Goal: Transaction & Acquisition: Purchase product/service

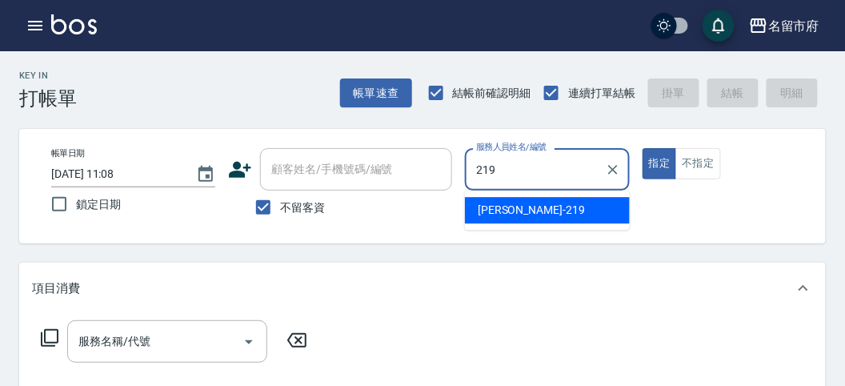
type input "[PERSON_NAME]-219"
type button "true"
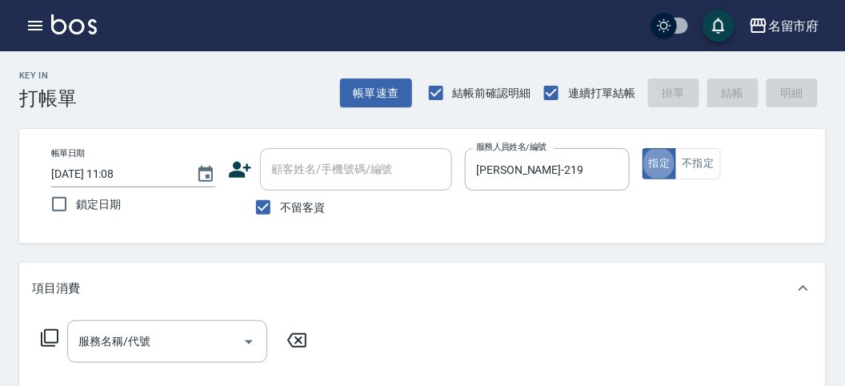
click at [50, 335] on icon at bounding box center [49, 337] width 19 height 19
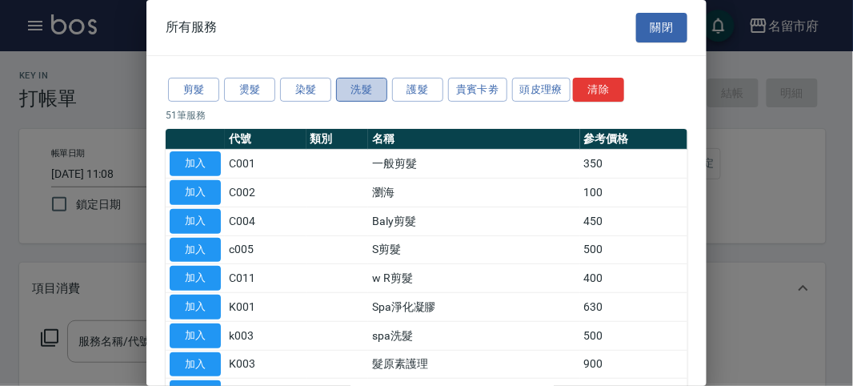
click at [361, 90] on button "洗髮" at bounding box center [361, 90] width 51 height 25
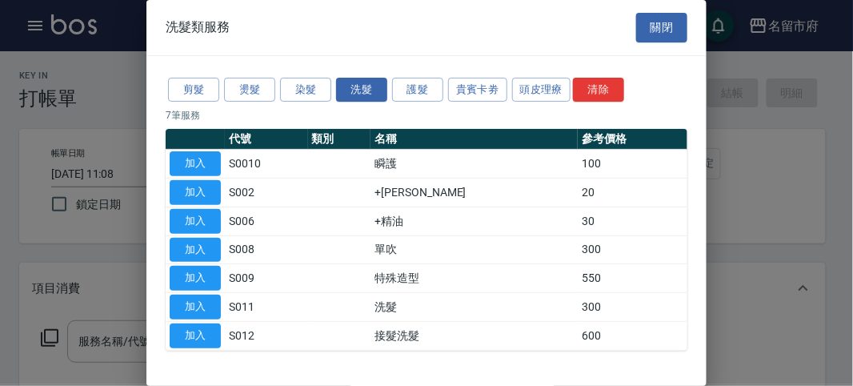
drag, startPoint x: 190, startPoint y: 308, endPoint x: 134, endPoint y: 324, distance: 58.2
click at [190, 309] on button "加入" at bounding box center [195, 306] width 51 height 25
type input "洗髮(S011)"
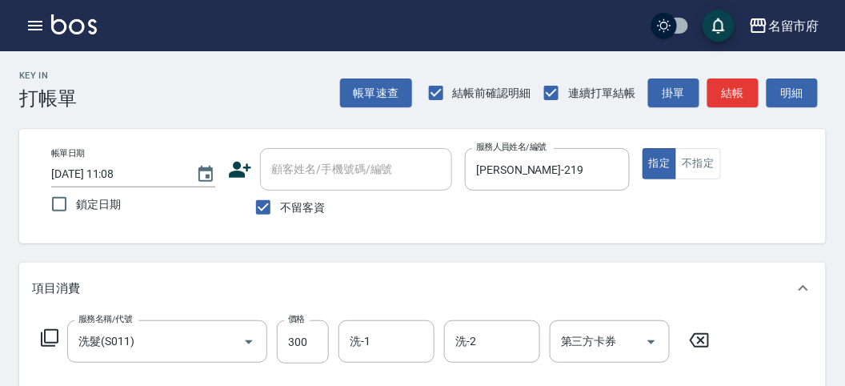
click at [54, 347] on div "服務名稱/代號 洗髮(S011) 服務名稱/代號 價格 300 價格 洗-1 洗-1 洗-2 洗-2 第三方卡券 第三方卡券" at bounding box center [375, 341] width 687 height 43
click at [56, 340] on icon at bounding box center [49, 337] width 19 height 19
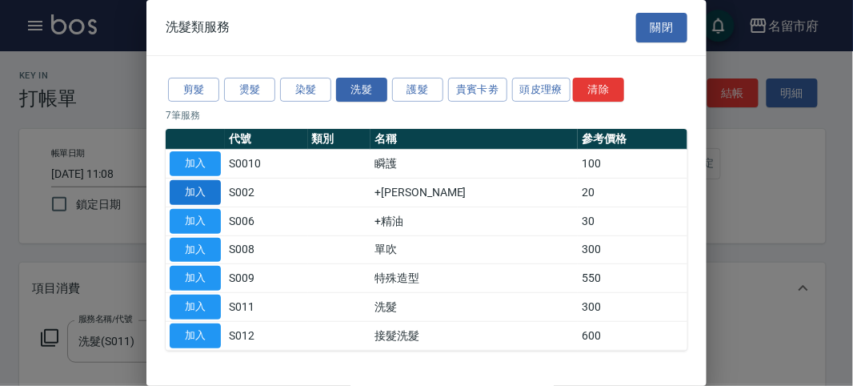
click at [192, 193] on button "加入" at bounding box center [195, 192] width 51 height 25
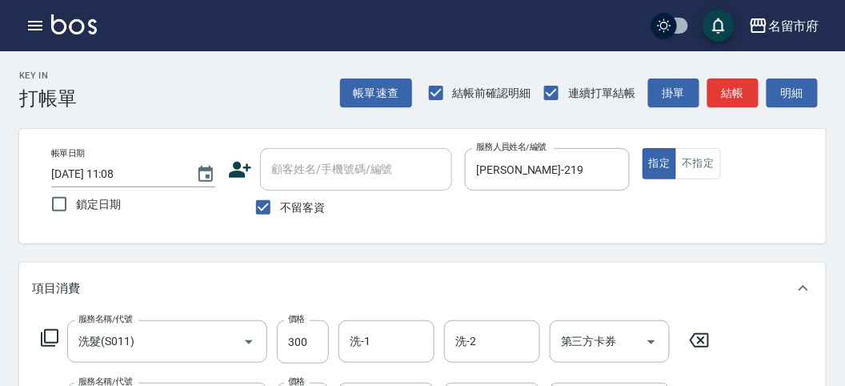
click at [49, 344] on icon at bounding box center [49, 337] width 19 height 19
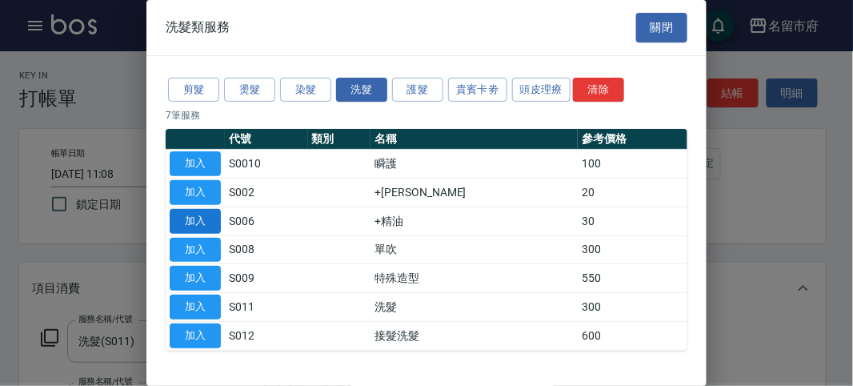
click at [193, 218] on button "加入" at bounding box center [195, 221] width 51 height 25
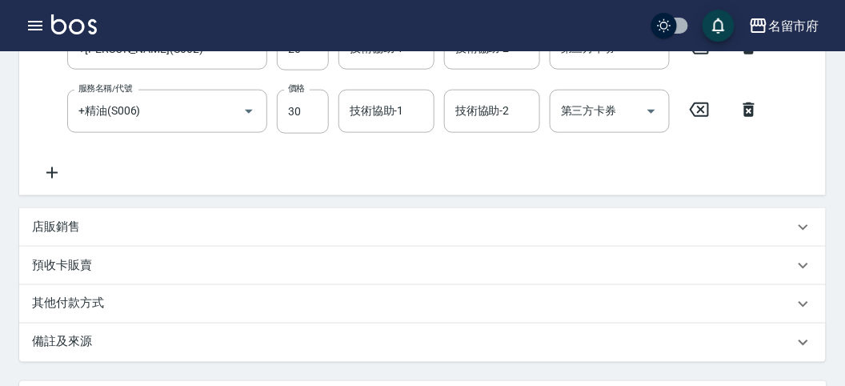
scroll to position [593, 0]
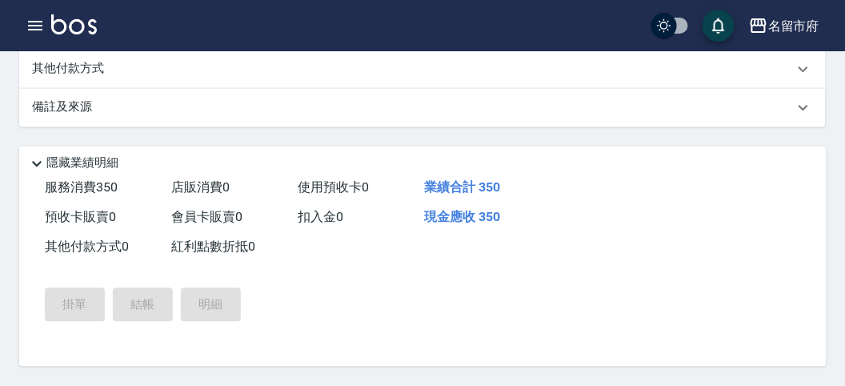
type input "[DATE] 11:46"
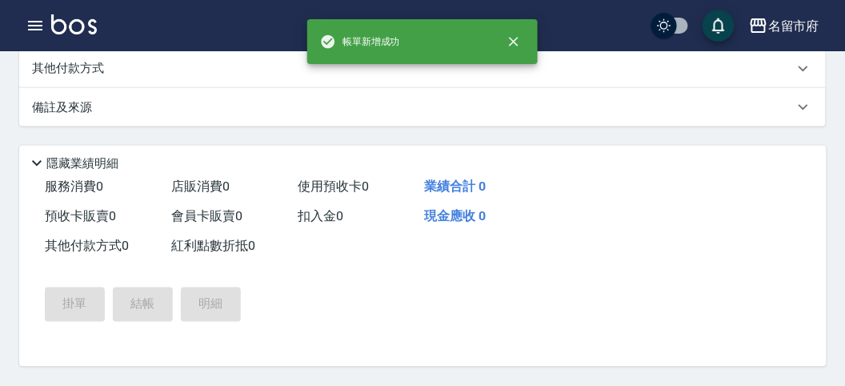
scroll to position [0, 0]
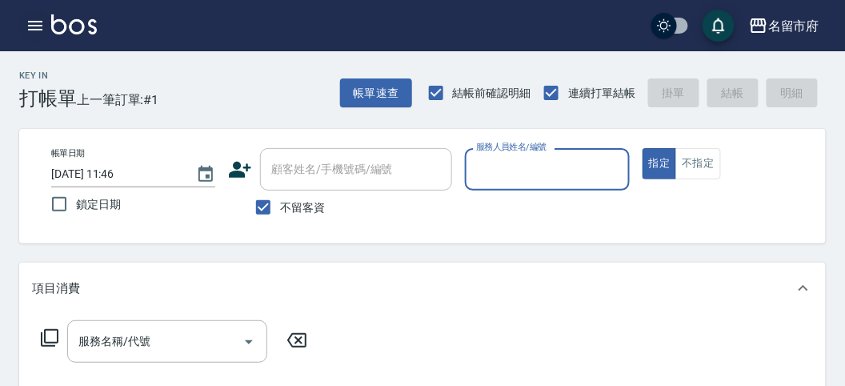
click at [36, 24] on icon "button" at bounding box center [35, 25] width 19 height 19
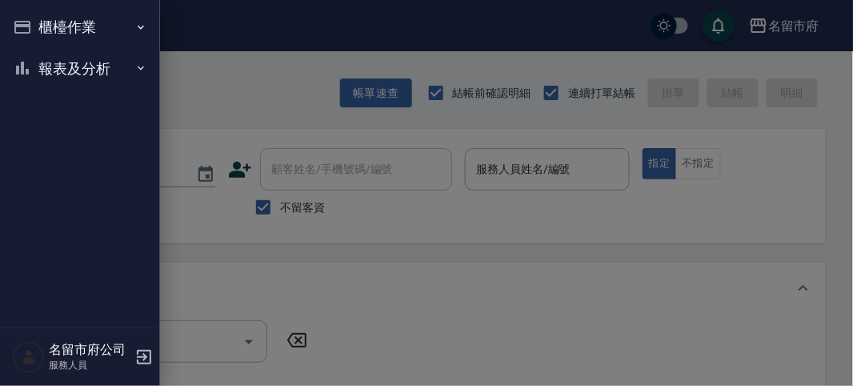
click at [38, 26] on button "櫃檯作業" at bounding box center [79, 27] width 147 height 42
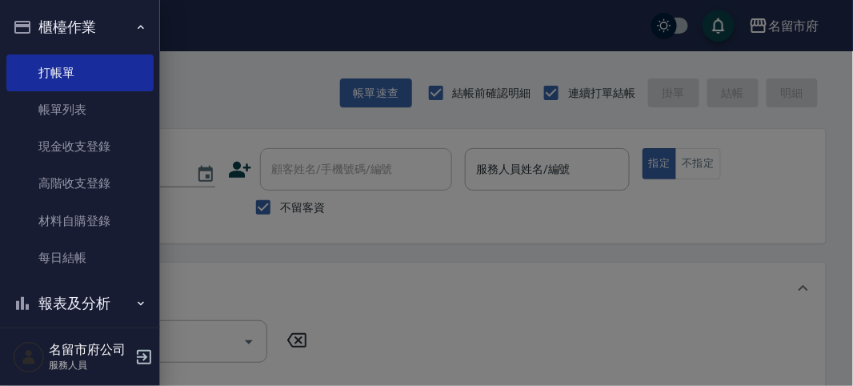
click at [110, 20] on button "櫃檯作業" at bounding box center [79, 27] width 147 height 42
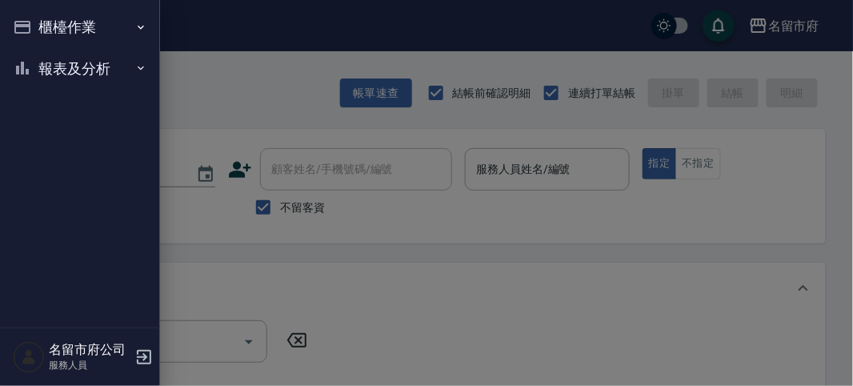
drag, startPoint x: 107, startPoint y: 65, endPoint x: 80, endPoint y: 102, distance: 45.8
click at [106, 64] on button "報表及分析" at bounding box center [79, 69] width 147 height 42
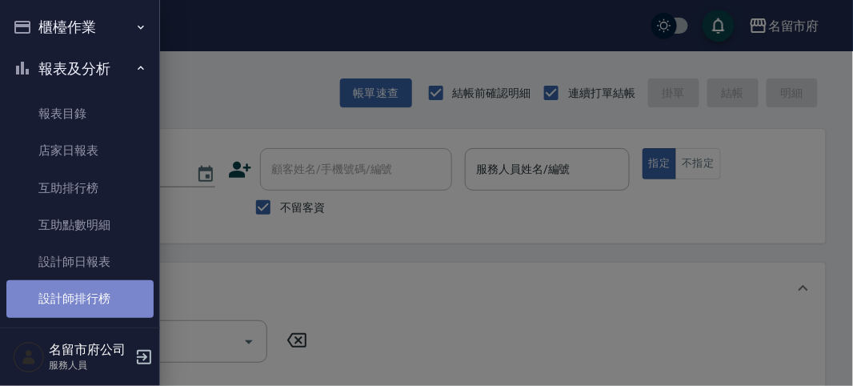
click at [80, 306] on link "設計師排行榜" at bounding box center [79, 298] width 147 height 37
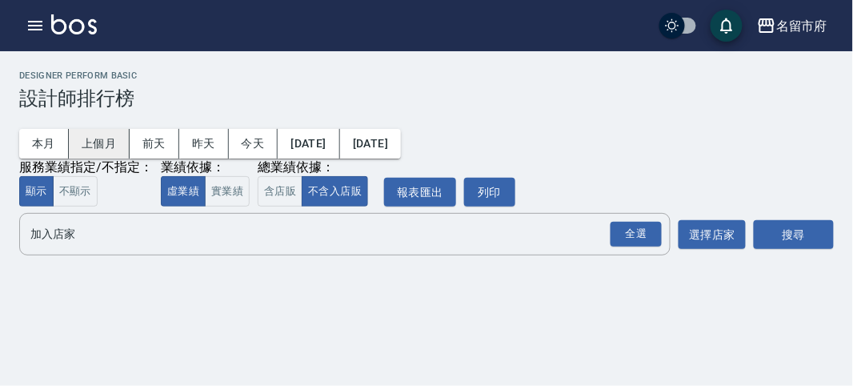
click at [100, 137] on button "上個月" at bounding box center [99, 144] width 61 height 30
click at [634, 230] on div "全選" at bounding box center [635, 234] width 51 height 25
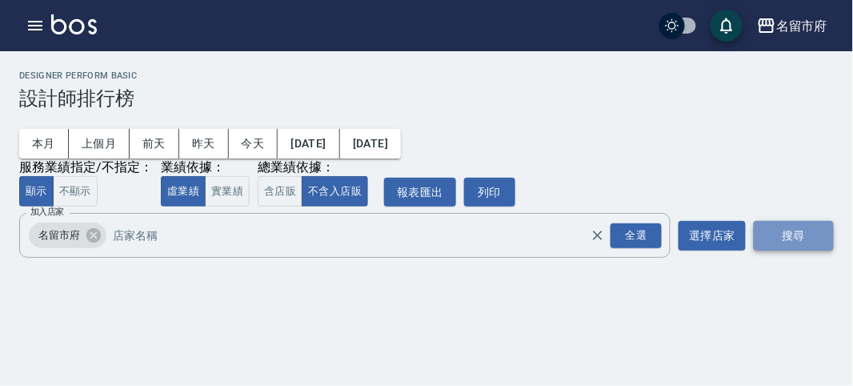
click at [810, 236] on button "搜尋" at bounding box center [794, 236] width 80 height 30
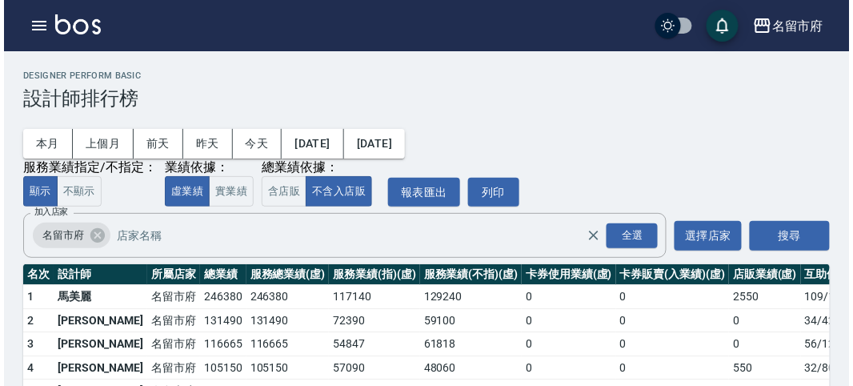
scroll to position [89, 0]
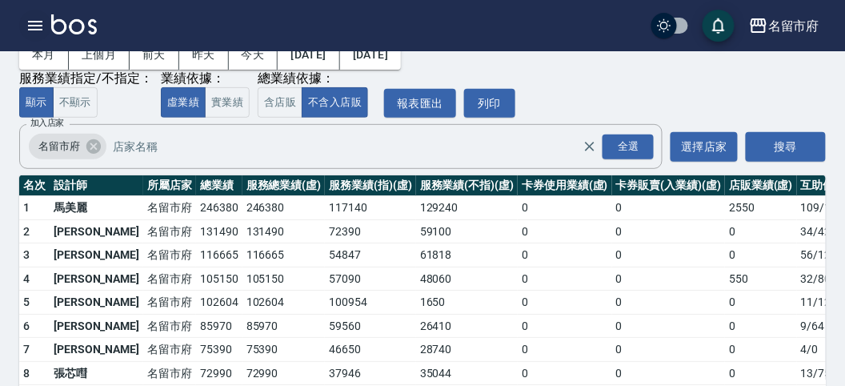
click at [37, 37] on button "button" at bounding box center [35, 26] width 32 height 32
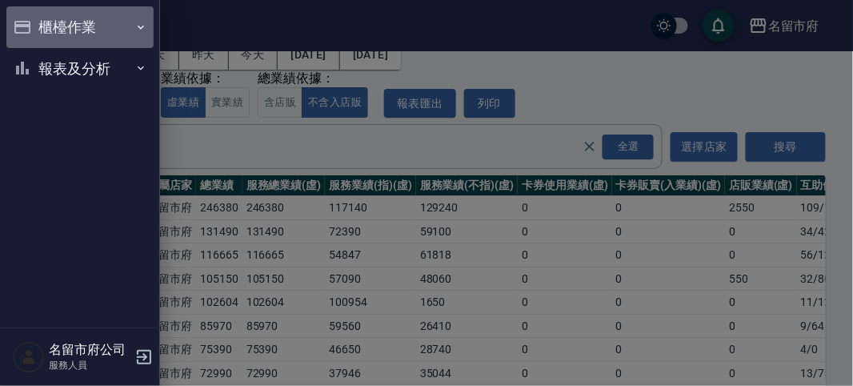
drag, startPoint x: 37, startPoint y: 26, endPoint x: 36, endPoint y: 17, distance: 9.6
click at [38, 20] on button "櫃檯作業" at bounding box center [79, 27] width 147 height 42
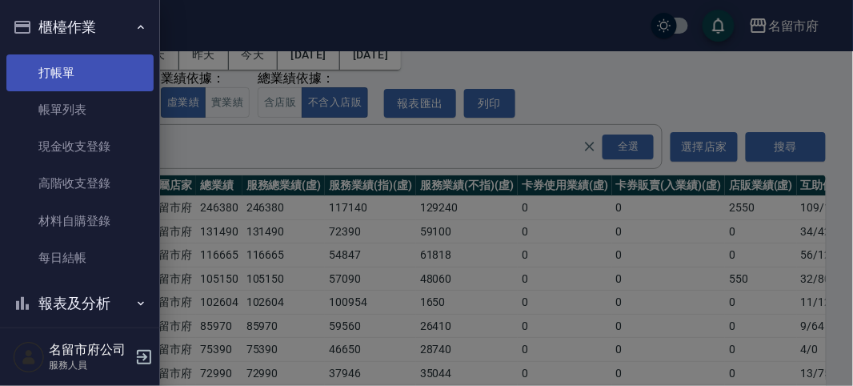
click at [44, 61] on link "打帳單" at bounding box center [79, 72] width 147 height 37
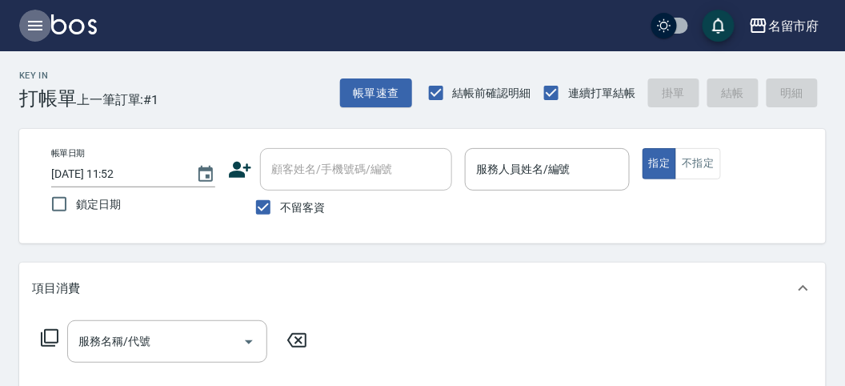
click at [26, 27] on icon "button" at bounding box center [35, 25] width 19 height 19
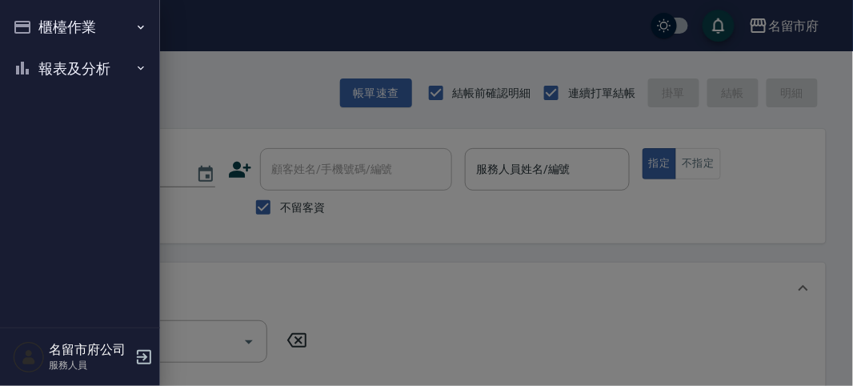
click at [33, 27] on button "櫃檯作業" at bounding box center [79, 27] width 147 height 42
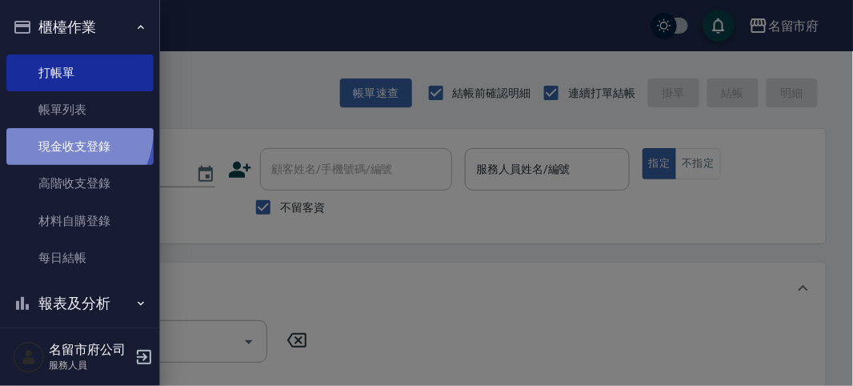
click at [58, 130] on link "現金收支登錄" at bounding box center [79, 146] width 147 height 37
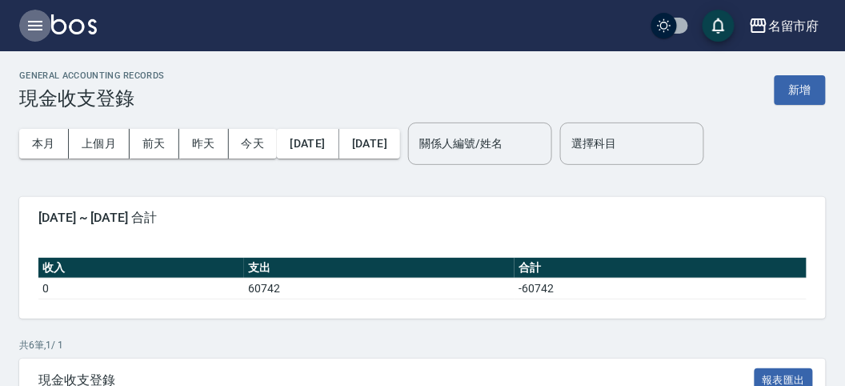
click at [42, 21] on icon "button" at bounding box center [35, 25] width 19 height 19
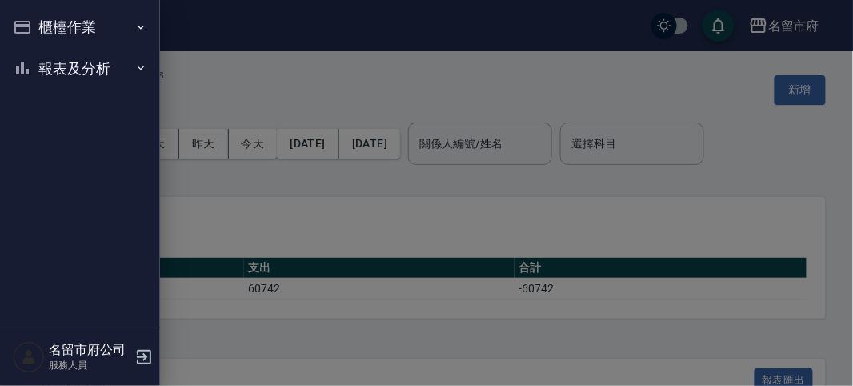
click at [38, 30] on button "櫃檯作業" at bounding box center [79, 27] width 147 height 42
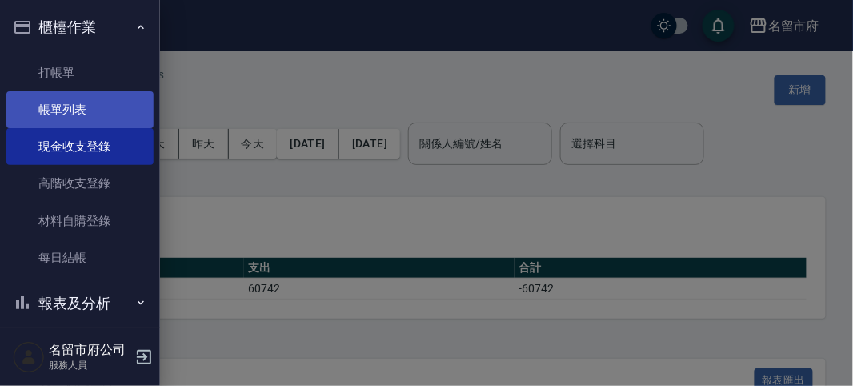
click at [50, 94] on link "帳單列表" at bounding box center [79, 109] width 147 height 37
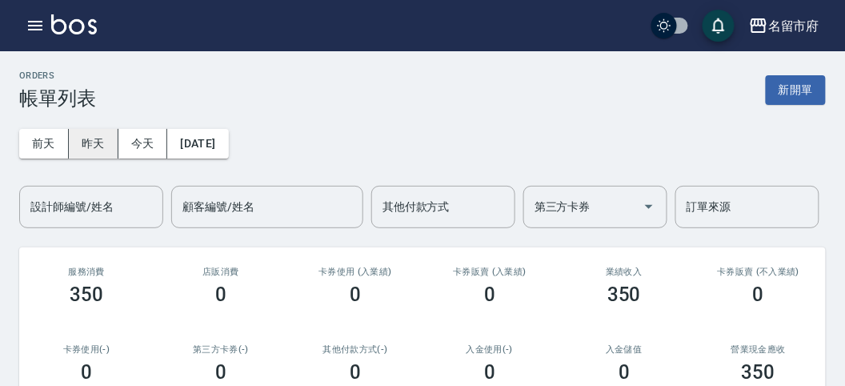
click at [88, 132] on button "昨天" at bounding box center [94, 144] width 50 height 30
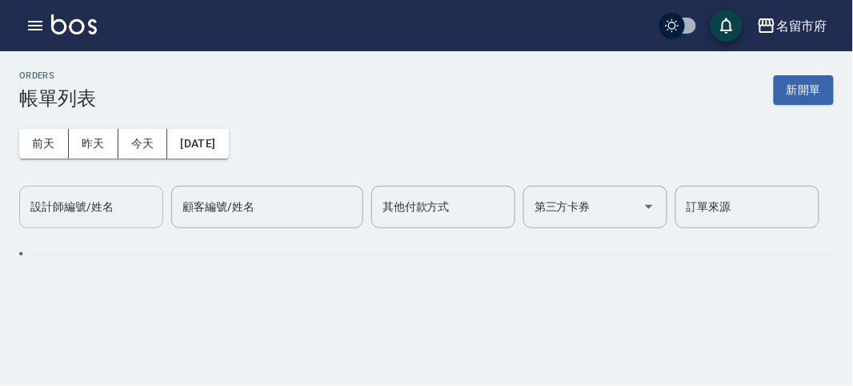
click at [118, 205] on input "設計師編號/姓名" at bounding box center [91, 207] width 130 height 28
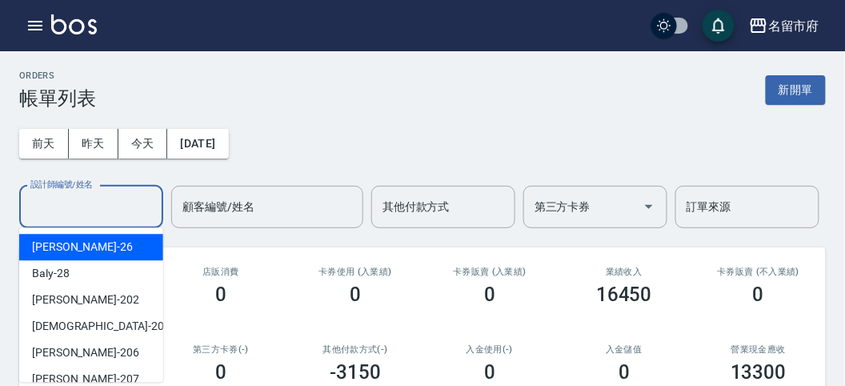
click at [310, 283] on div "0" at bounding box center [355, 294] width 96 height 22
click at [64, 202] on input "設計師編號/姓名" at bounding box center [91, 207] width 130 height 28
click at [98, 253] on div "[PERSON_NAME] -26" at bounding box center [91, 247] width 144 height 26
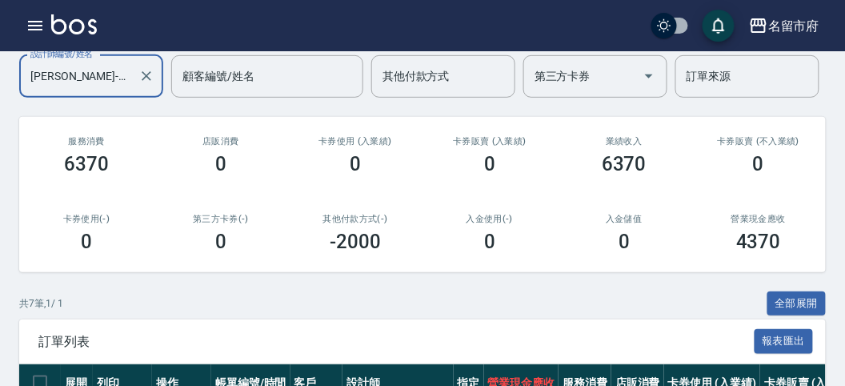
scroll to position [42, 0]
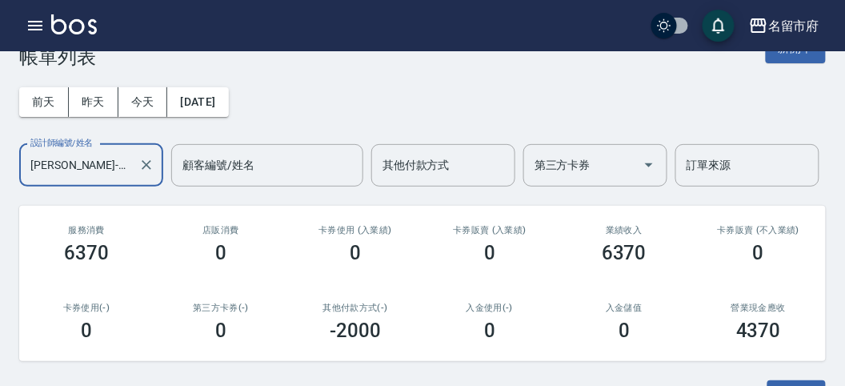
click at [71, 173] on input "[PERSON_NAME]-26" at bounding box center [79, 165] width 106 height 28
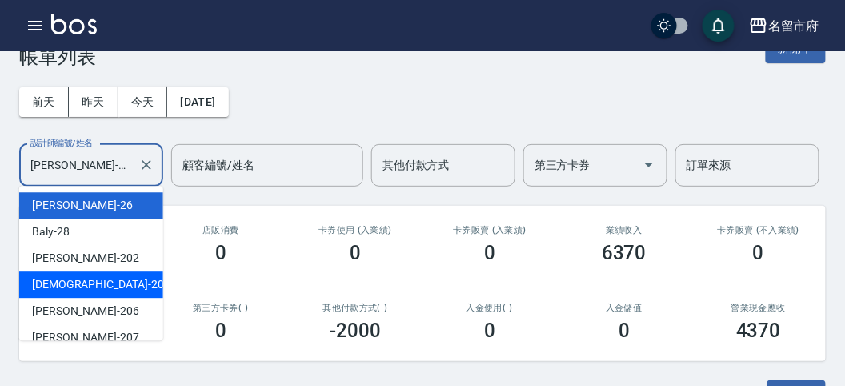
click at [93, 290] on div "聖德 -203" at bounding box center [91, 284] width 144 height 26
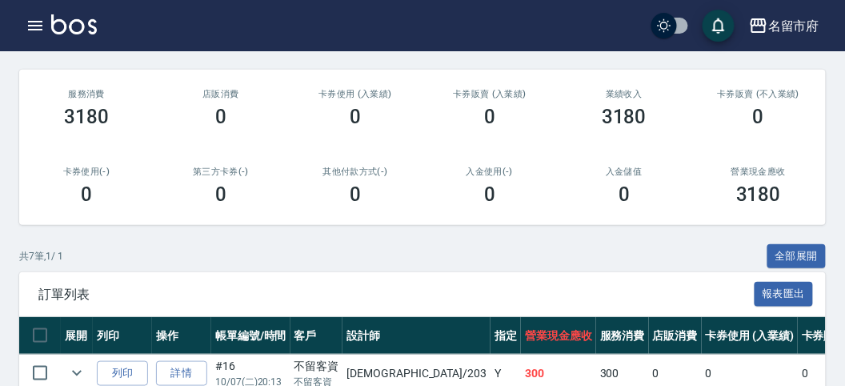
scroll to position [89, 0]
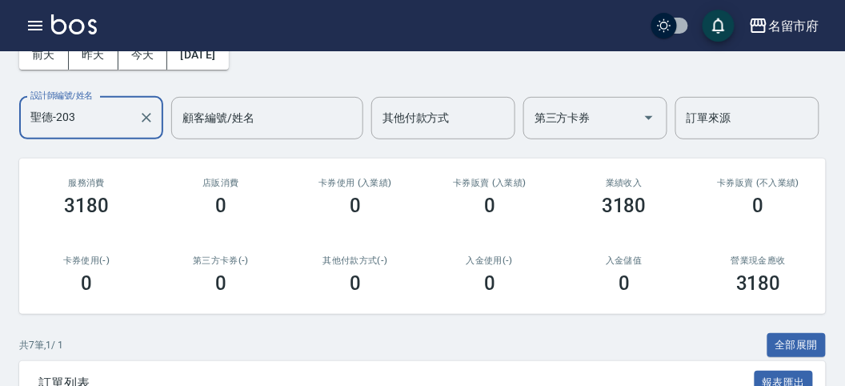
click at [118, 131] on div "聖德-203 設計師編號/姓名" at bounding box center [91, 118] width 144 height 42
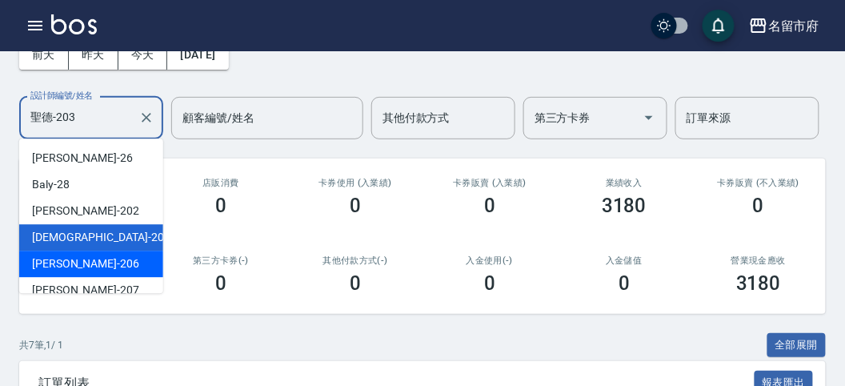
click at [130, 254] on div "[PERSON_NAME] -206" at bounding box center [91, 263] width 144 height 26
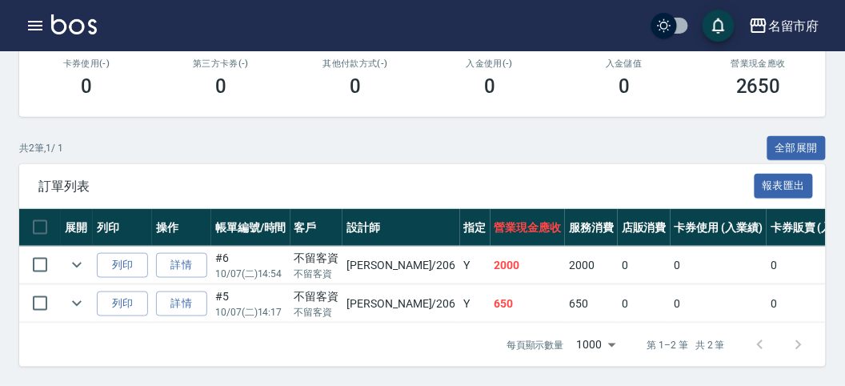
scroll to position [0, 0]
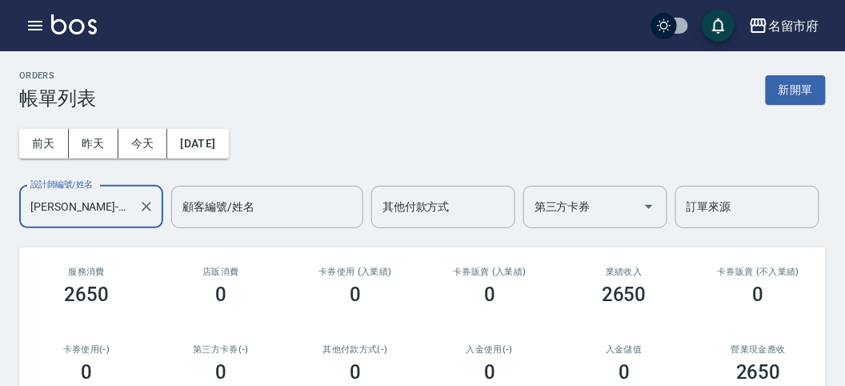
click at [101, 206] on input "[PERSON_NAME]-206" at bounding box center [79, 207] width 106 height 28
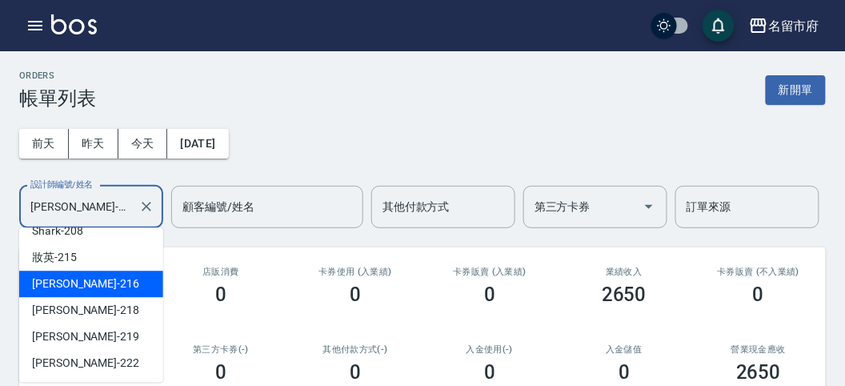
scroll to position [86, 0]
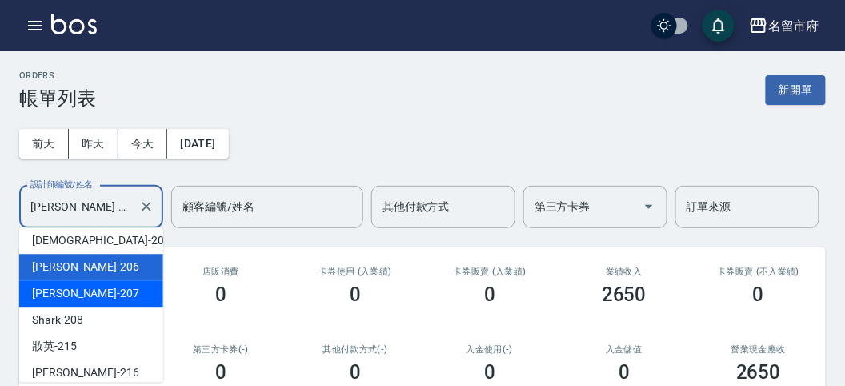
click at [92, 288] on div "[PERSON_NAME] -207" at bounding box center [91, 293] width 144 height 26
type input "[PERSON_NAME]-207"
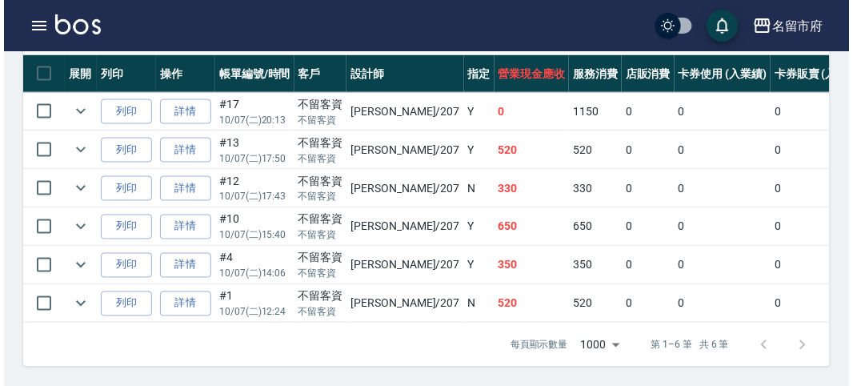
scroll to position [266, 0]
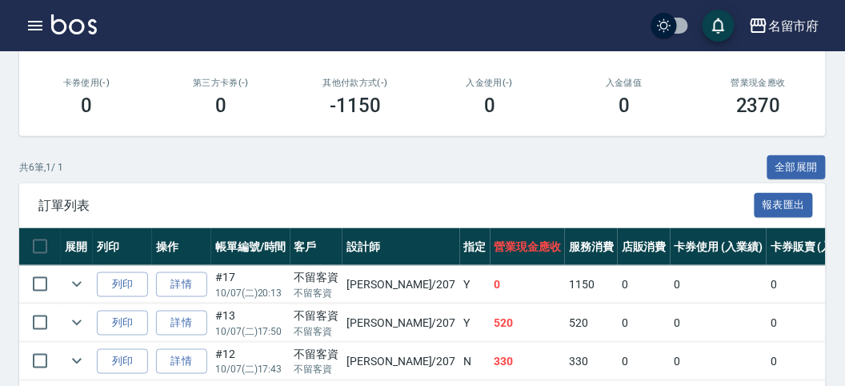
click at [46, 39] on div "名留市府 登出" at bounding box center [422, 25] width 845 height 51
click at [42, 37] on button "button" at bounding box center [35, 26] width 32 height 32
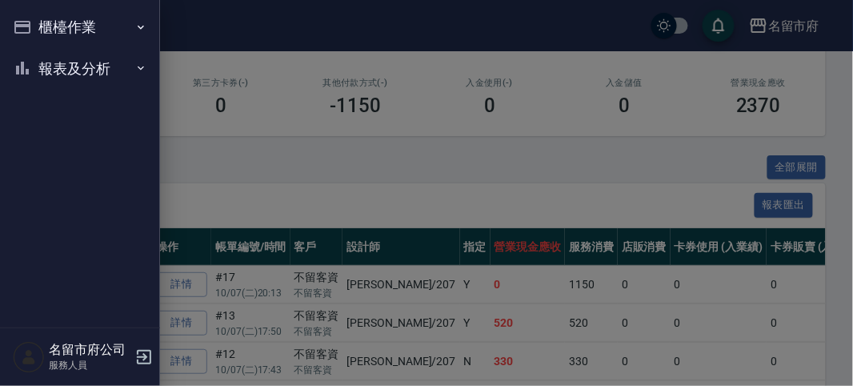
click at [41, 35] on button "櫃檯作業" at bounding box center [79, 27] width 147 height 42
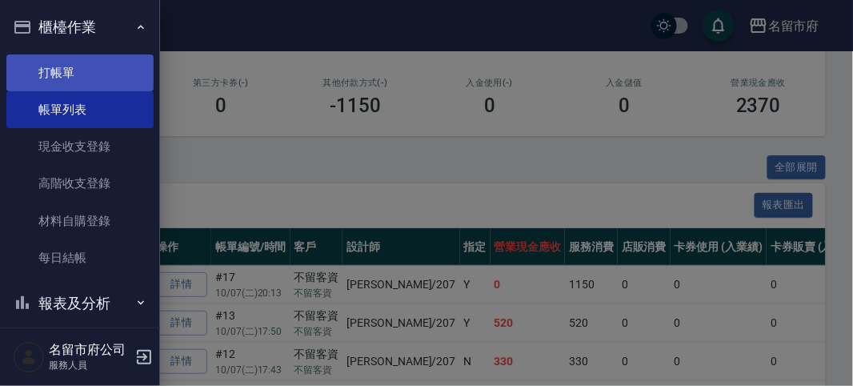
click at [58, 73] on link "打帳單" at bounding box center [79, 72] width 147 height 37
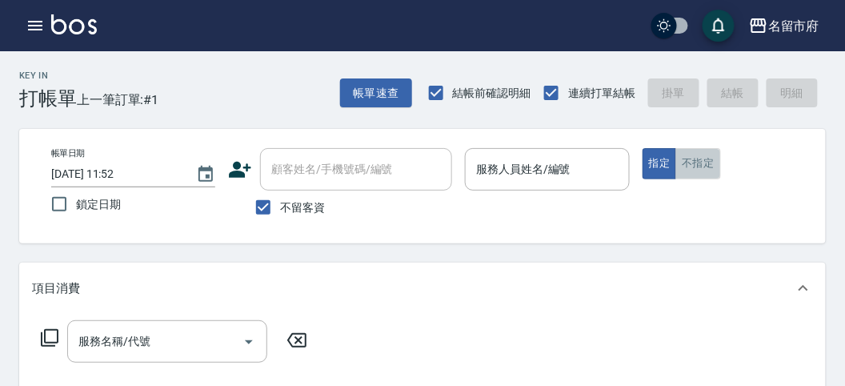
click at [692, 163] on button "不指定" at bounding box center [697, 163] width 45 height 31
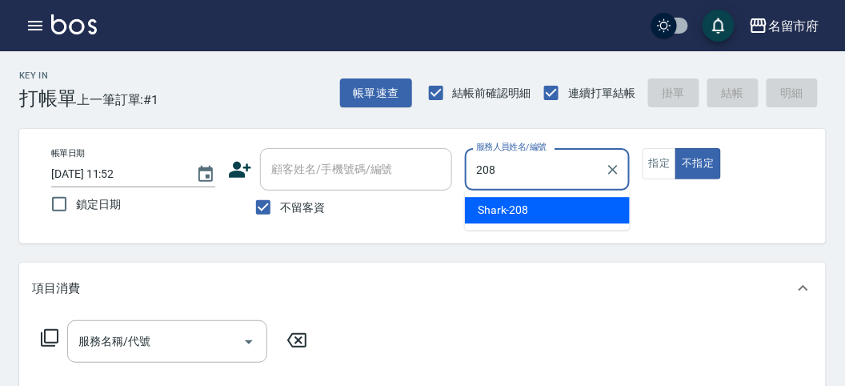
click at [510, 201] on div "Shark -208" at bounding box center [547, 210] width 165 height 26
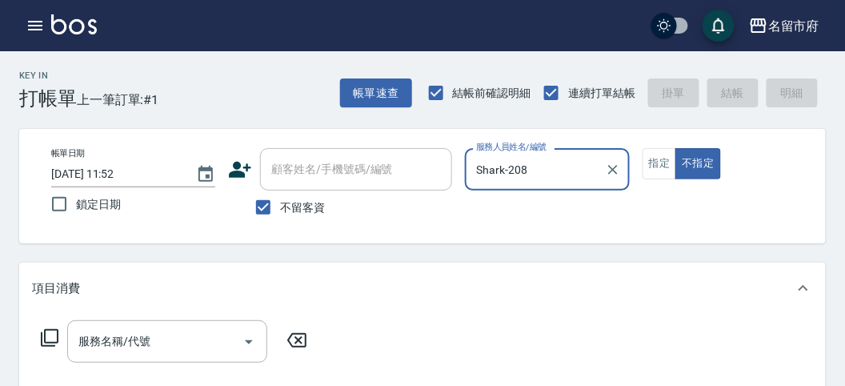
type input "Shark-208"
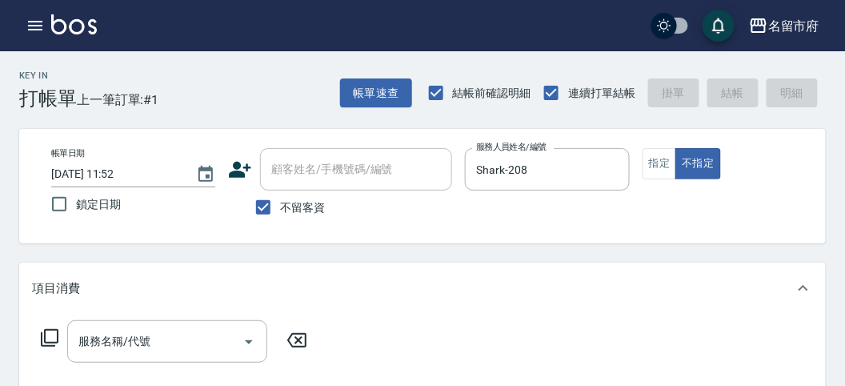
click at [50, 338] on icon at bounding box center [49, 337] width 19 height 19
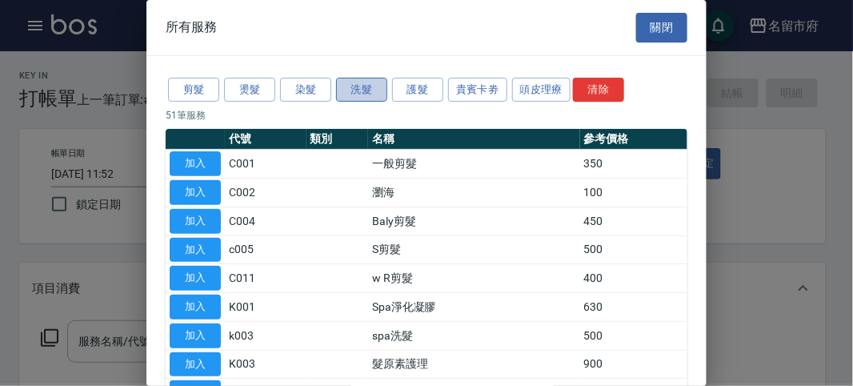
click at [366, 86] on button "洗髮" at bounding box center [361, 90] width 51 height 25
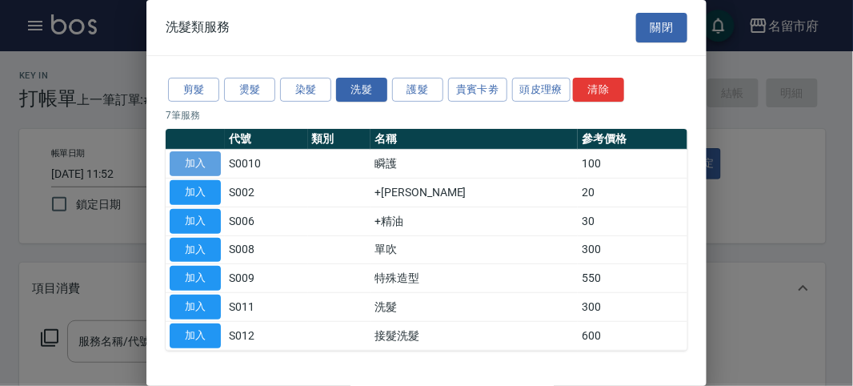
click at [194, 156] on button "加入" at bounding box center [195, 163] width 51 height 25
type input "瞬護(S0010)"
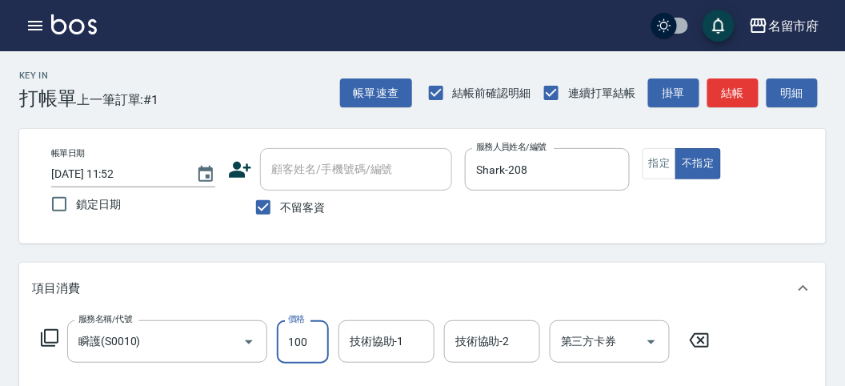
click at [317, 341] on input "100" at bounding box center [303, 341] width 52 height 43
click at [704, 345] on icon at bounding box center [699, 339] width 40 height 19
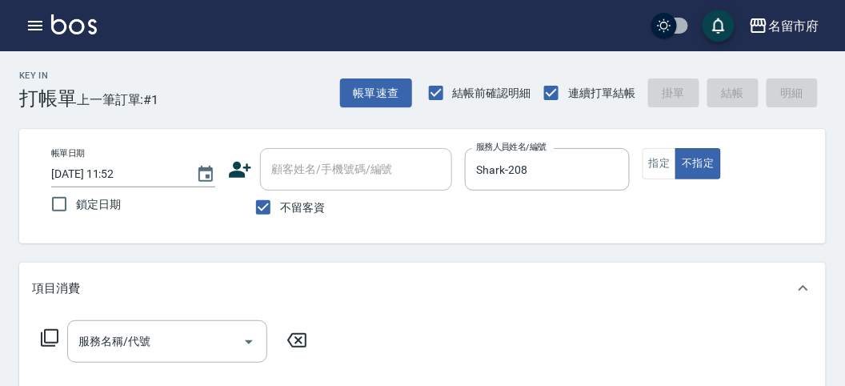
click at [46, 342] on icon at bounding box center [50, 338] width 18 height 18
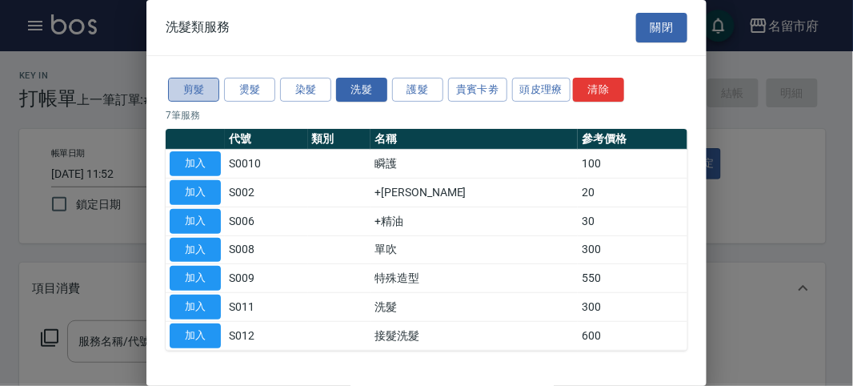
click at [194, 81] on button "剪髮" at bounding box center [193, 90] width 51 height 25
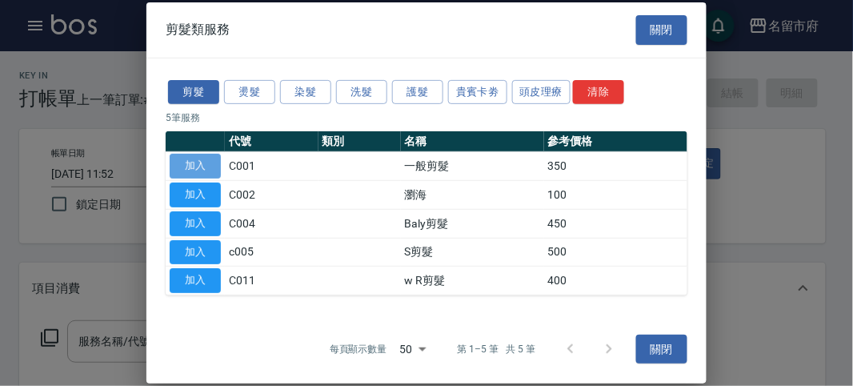
click at [198, 166] on button "加入" at bounding box center [195, 166] width 51 height 25
type input "一般剪髮(C001)"
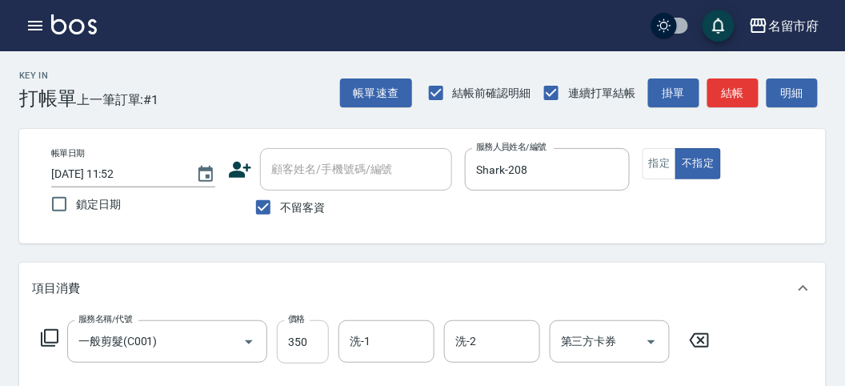
click at [318, 340] on input "350" at bounding box center [303, 341] width 52 height 43
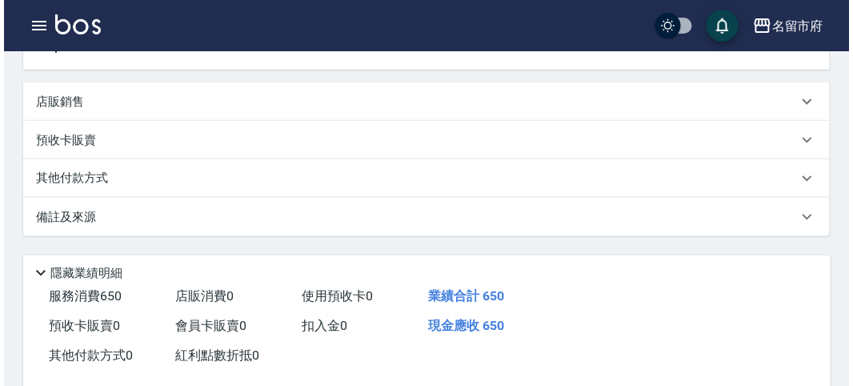
scroll to position [468, 0]
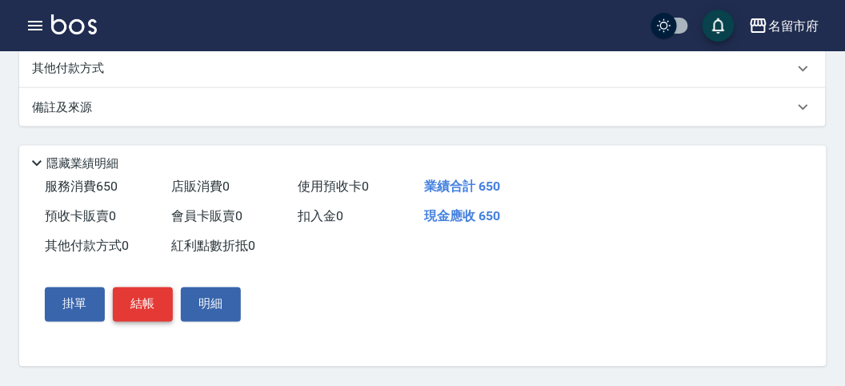
type input "650"
click at [142, 309] on button "結帳" at bounding box center [143, 304] width 60 height 34
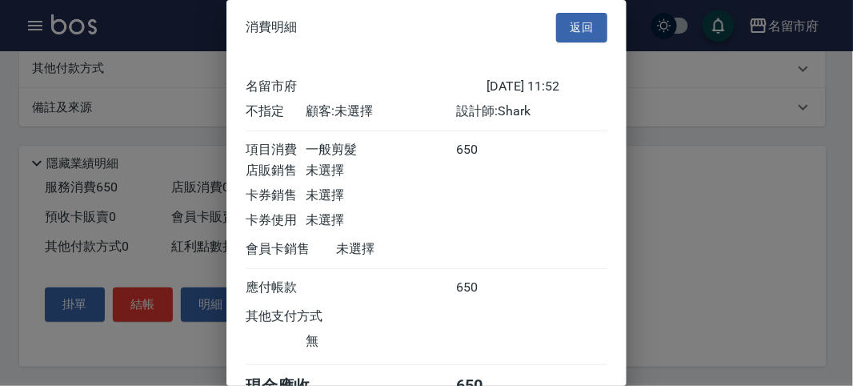
scroll to position [89, 0]
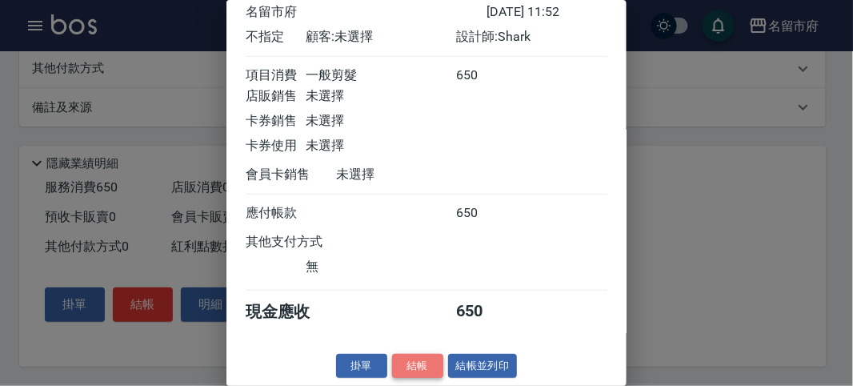
click at [418, 358] on button "結帳" at bounding box center [417, 366] width 51 height 25
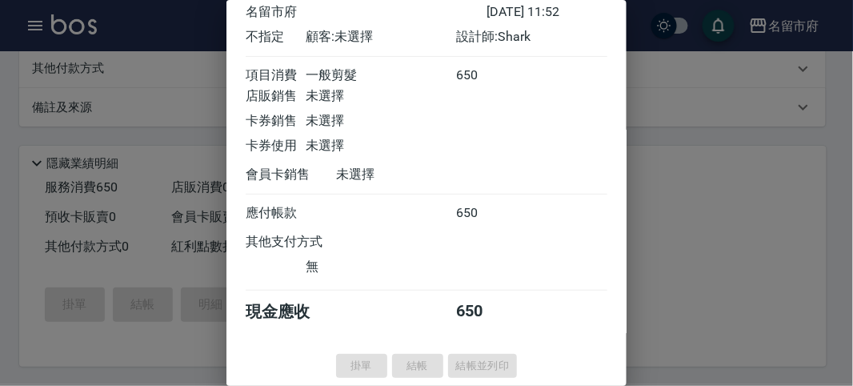
type input "[DATE] 11:56"
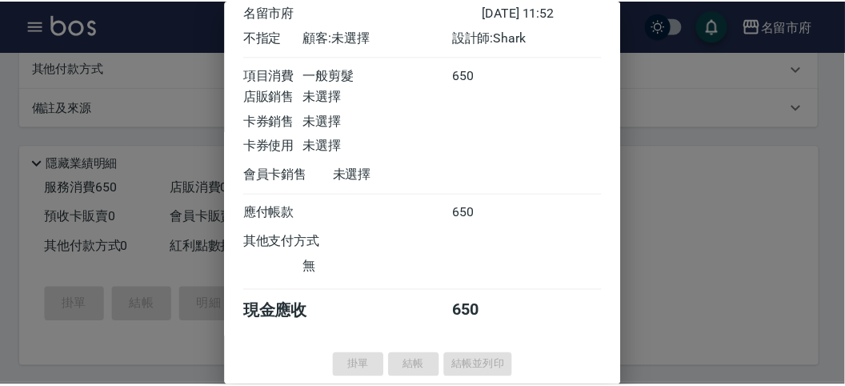
scroll to position [0, 0]
